Goal: Task Accomplishment & Management: Manage account settings

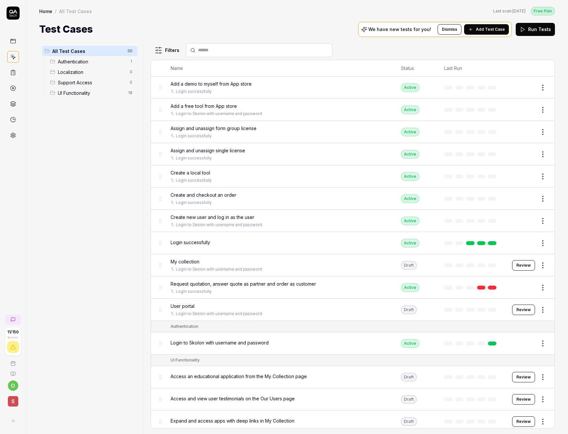
click at [236, 346] on span "Login to Skolon with username and password" at bounding box center [220, 342] width 98 height 7
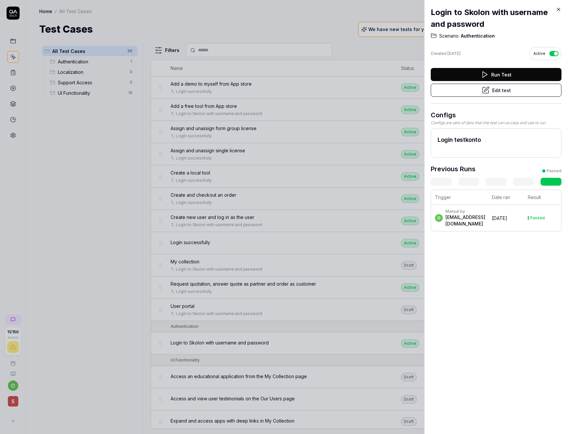
click at [460, 140] on h2 "Login testkonto" at bounding box center [496, 139] width 117 height 9
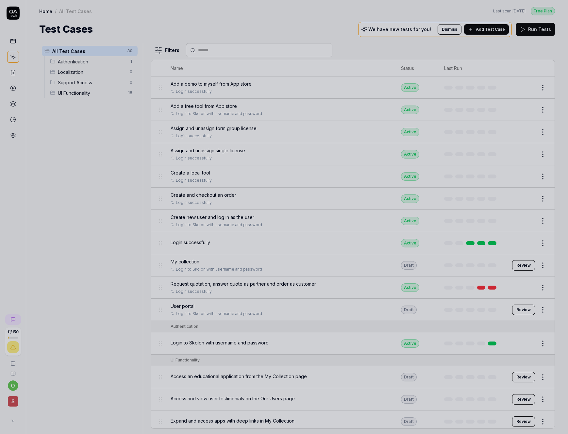
click at [26, 70] on div at bounding box center [284, 217] width 568 height 434
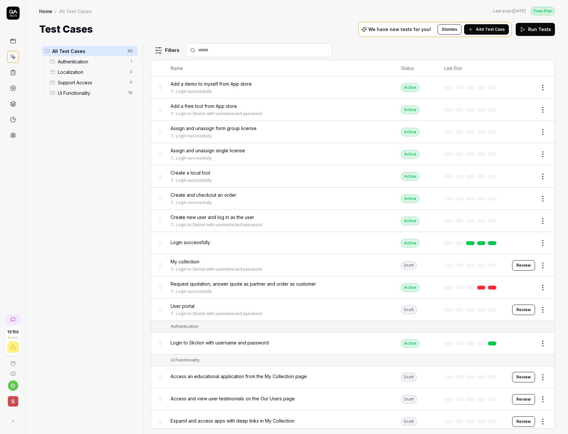
click at [13, 135] on icon at bounding box center [13, 135] width 6 height 6
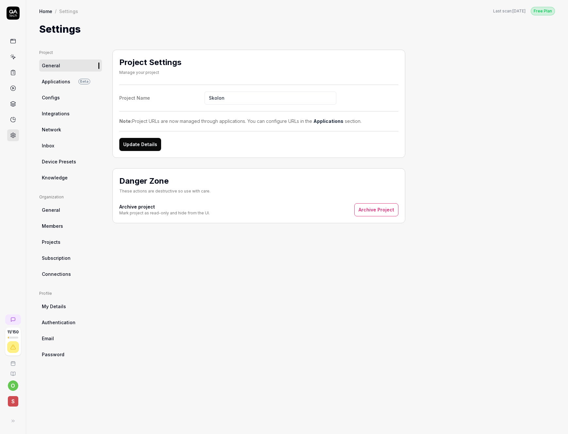
click at [61, 81] on span "Applications" at bounding box center [56, 81] width 28 height 7
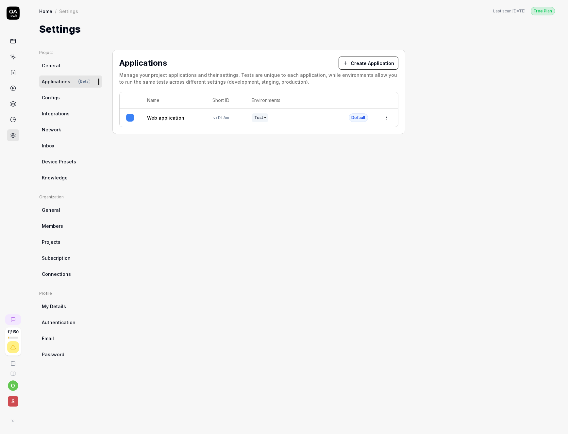
click at [54, 99] on span "Configs" at bounding box center [51, 97] width 18 height 7
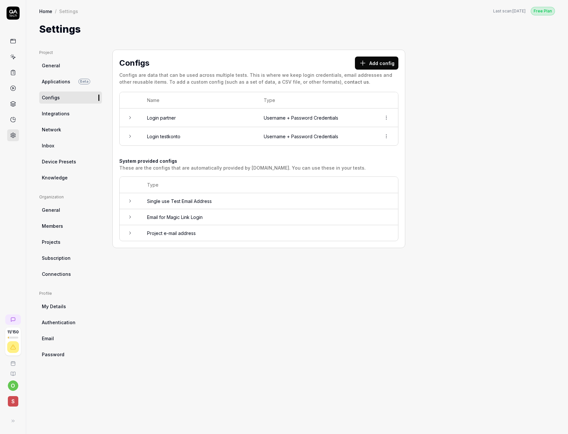
click at [129, 137] on icon at bounding box center [129, 136] width 5 height 5
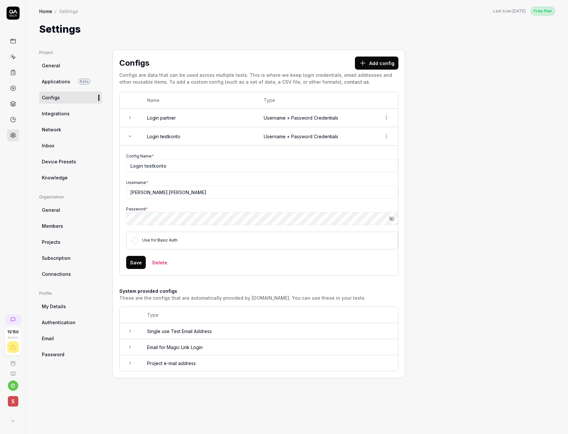
click at [130, 117] on icon at bounding box center [129, 117] width 5 height 5
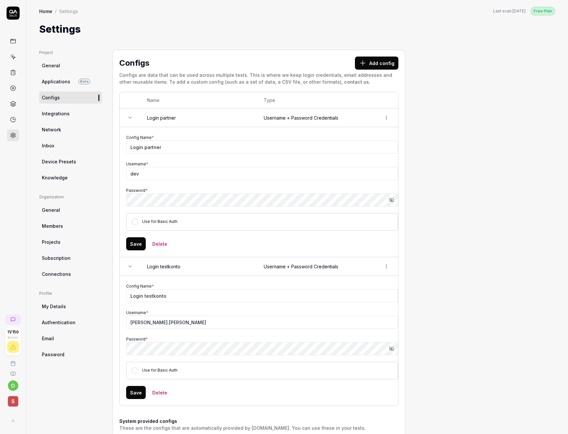
click at [130, 117] on icon at bounding box center [129, 117] width 5 height 5
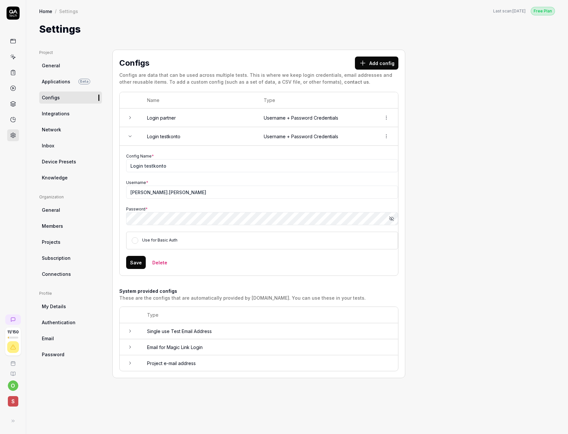
click at [15, 57] on icon at bounding box center [13, 57] width 3 height 3
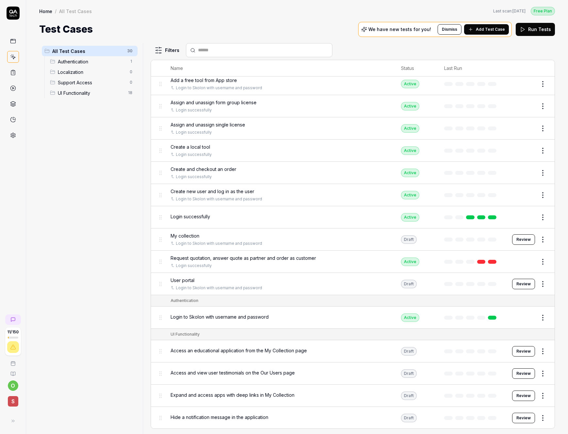
scroll to position [26, 0]
click at [14, 138] on link at bounding box center [13, 135] width 12 height 12
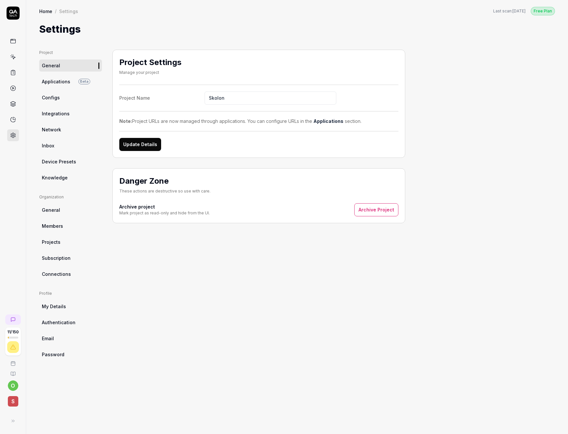
click at [61, 97] on link "Configs" at bounding box center [70, 98] width 63 height 12
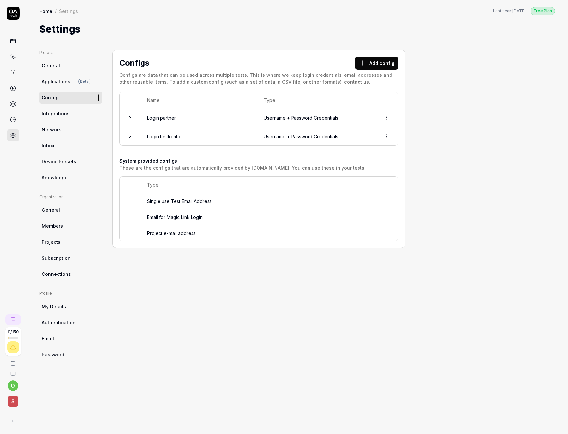
click at [369, 65] on button "Add config" at bounding box center [376, 63] width 43 height 13
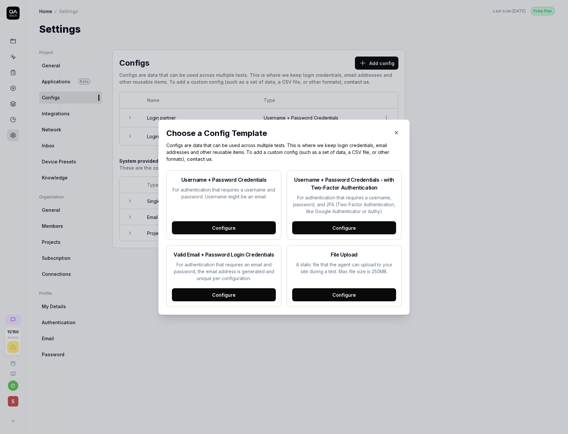
click at [244, 226] on div "Configure" at bounding box center [224, 227] width 104 height 13
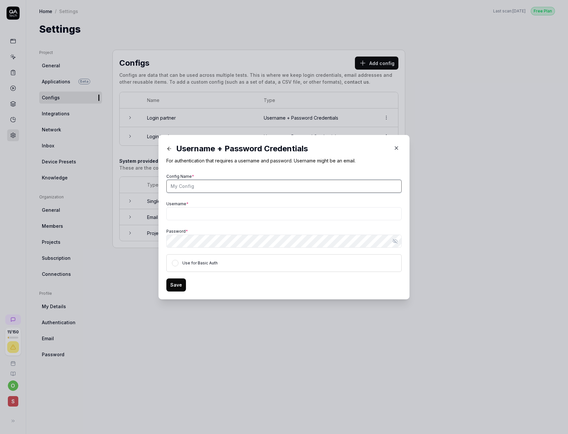
click at [217, 183] on input "Config Name *" at bounding box center [283, 186] width 235 height 13
click at [208, 211] on input "Username *" at bounding box center [283, 213] width 235 height 13
click at [170, 186] on input "Login test automation school" at bounding box center [283, 186] width 235 height 13
click at [204, 186] on input "Orgadmin login test automation school" at bounding box center [283, 186] width 235 height 13
type input "Orgadmin login Test automation school"
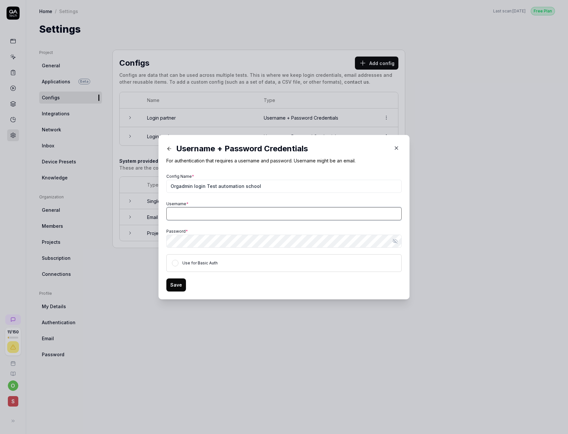
click at [292, 217] on input "Username *" at bounding box center [283, 213] width 235 height 13
paste input "orgadmin.taschool"
type input "orgadmin.taschool"
click at [175, 284] on button "Save" at bounding box center [176, 284] width 20 height 13
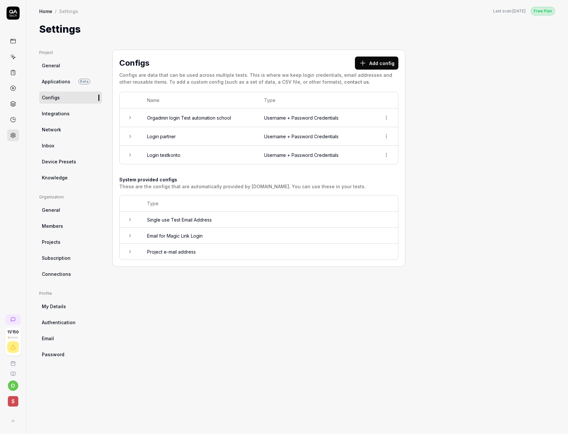
click at [389, 62] on button "Add config" at bounding box center [376, 63] width 43 height 13
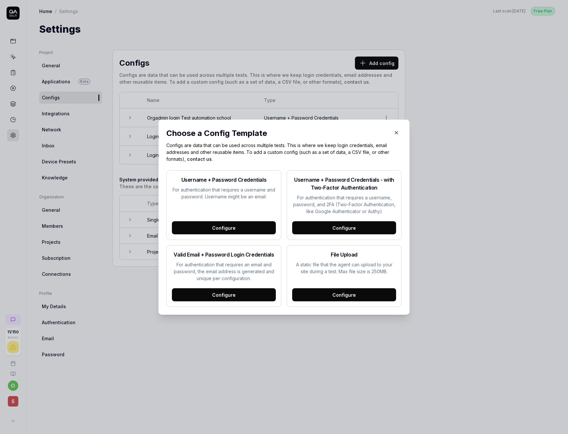
click at [215, 227] on div "Configure" at bounding box center [224, 227] width 104 height 13
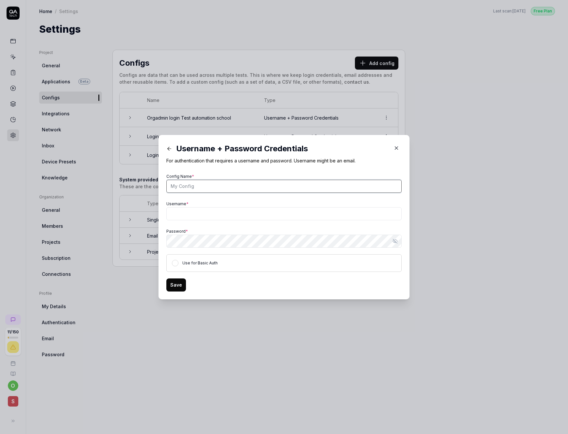
click at [193, 192] on input "Config Name *" at bounding box center [283, 186] width 235 height 13
type input "School admin login Test automation school"
click at [223, 214] on input "Username *" at bounding box center [283, 213] width 235 height 13
paste input "schooladmin.taschool"
type input "schooladmin.taschool"
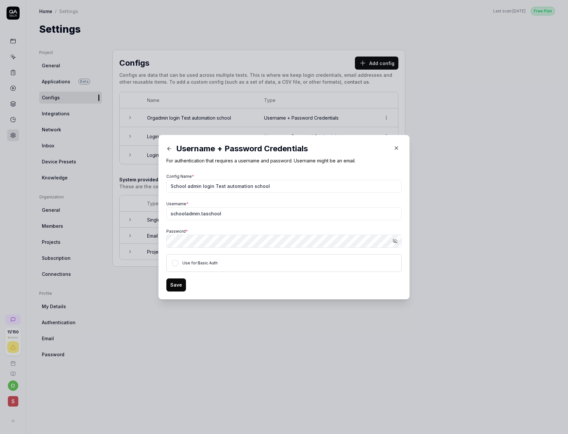
click at [175, 282] on button "Save" at bounding box center [176, 284] width 20 height 13
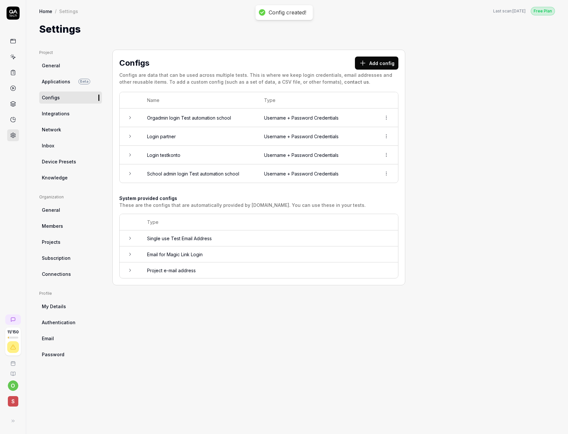
click at [368, 63] on button "Add config" at bounding box center [376, 63] width 43 height 13
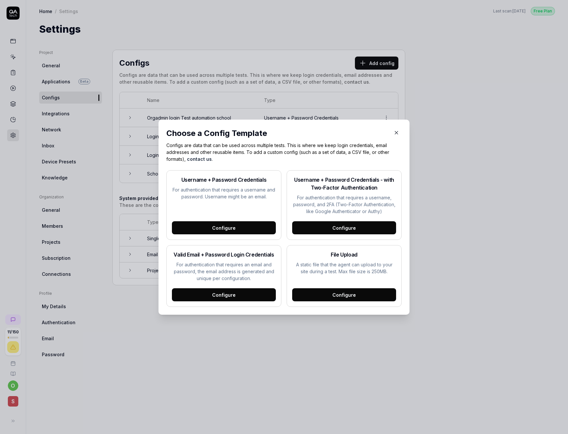
click at [218, 221] on div "Configure" at bounding box center [224, 227] width 104 height 13
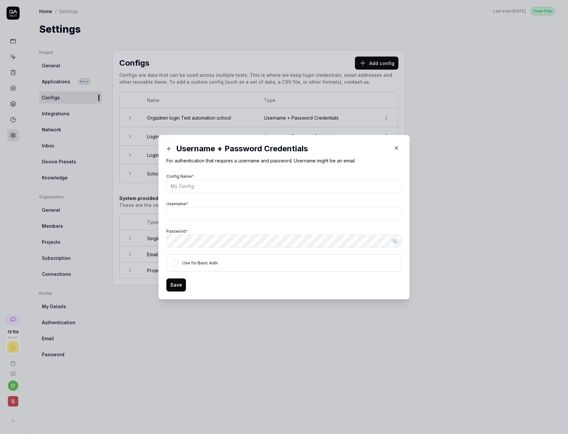
click at [220, 178] on div "Config Name *" at bounding box center [283, 182] width 235 height 21
click at [221, 188] on input "Config Name *" at bounding box center [283, 186] width 235 height 13
click at [209, 189] on input "Config Name *" at bounding box center [283, 186] width 235 height 13
type input "L"
type input "Teacher login Testautomation school"
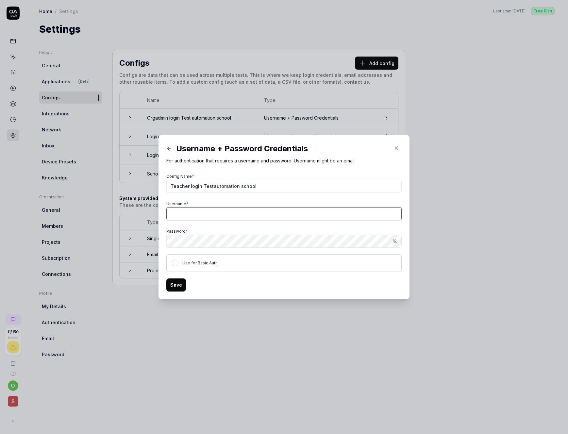
click at [221, 212] on input "Username *" at bounding box center [283, 213] width 235 height 13
paste input "teacher.taschool"
type input "teacher.taschool"
click at [178, 282] on button "Save" at bounding box center [176, 284] width 20 height 13
